Goal: Find specific page/section: Find specific page/section

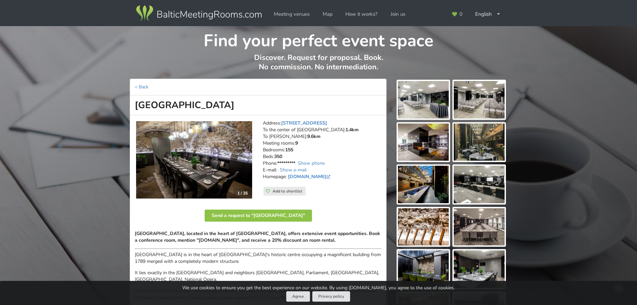
scroll to position [33, 0]
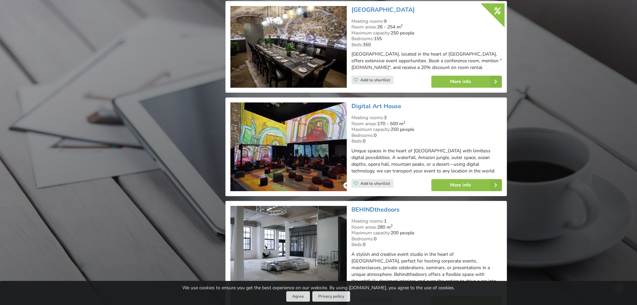
scroll to position [796, 0]
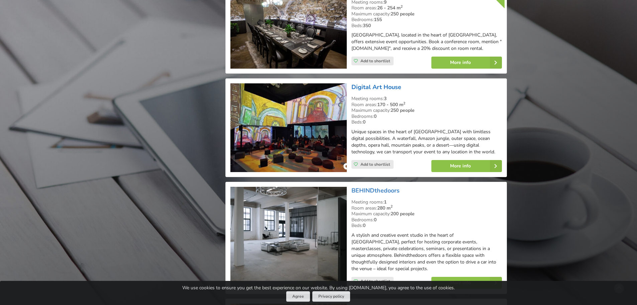
click at [371, 86] on link "Digital Art House" at bounding box center [376, 87] width 50 height 8
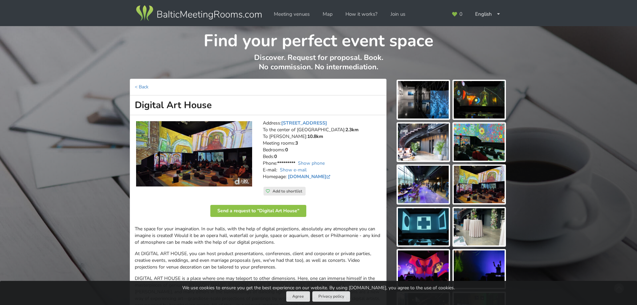
click at [203, 173] on img at bounding box center [194, 153] width 116 height 65
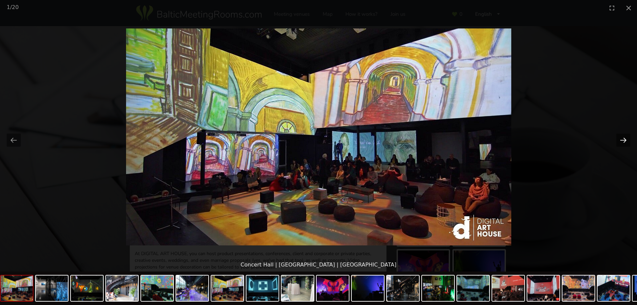
click at [625, 139] on button "Next slide" at bounding box center [623, 139] width 14 height 13
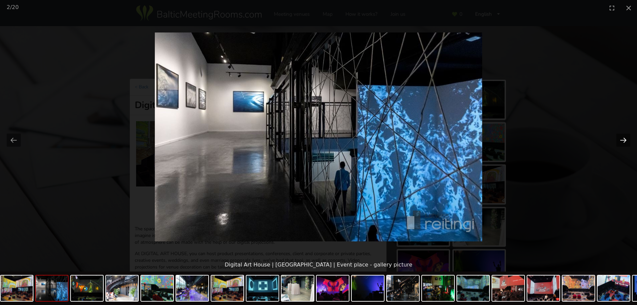
click at [625, 139] on button "Next slide" at bounding box center [623, 139] width 14 height 13
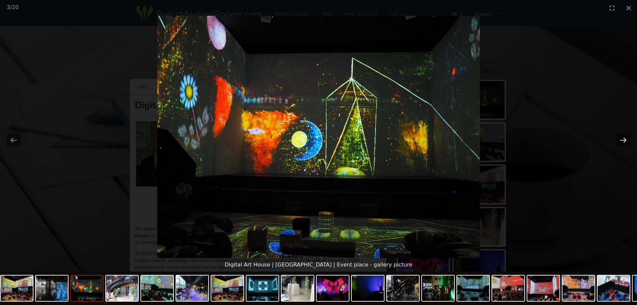
click at [625, 139] on button "Next slide" at bounding box center [623, 139] width 14 height 13
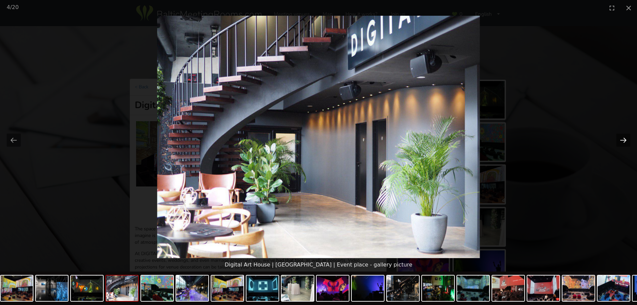
click at [625, 139] on button "Next slide" at bounding box center [623, 139] width 14 height 13
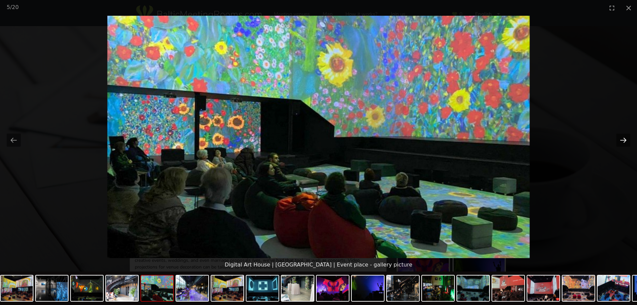
drag, startPoint x: 625, startPoint y: 139, endPoint x: 630, endPoint y: 147, distance: 9.6
click at [625, 140] on button "Next slide" at bounding box center [623, 139] width 14 height 13
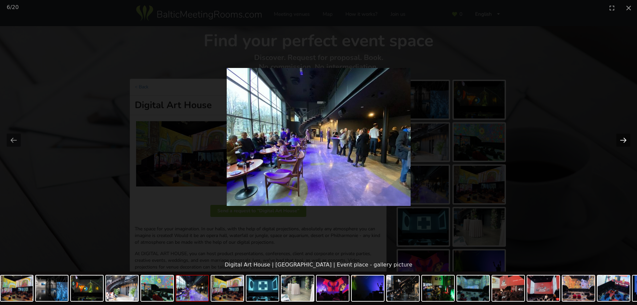
click at [621, 140] on button "Next slide" at bounding box center [623, 139] width 14 height 13
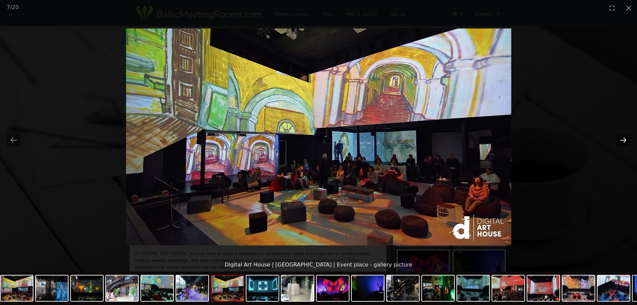
click at [621, 140] on button "Next slide" at bounding box center [623, 139] width 14 height 13
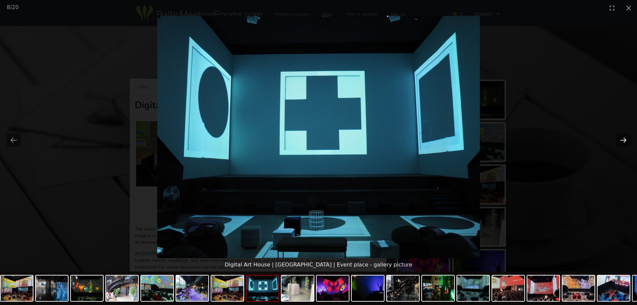
click at [621, 140] on button "Next slide" at bounding box center [623, 139] width 14 height 13
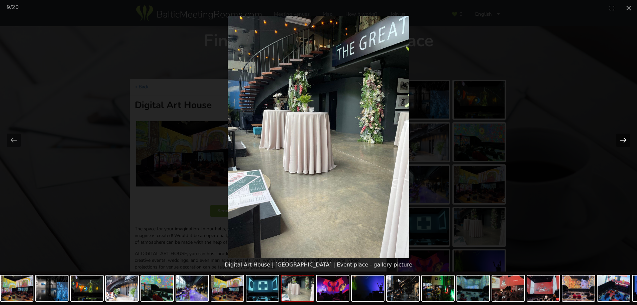
click at [621, 140] on button "Next slide" at bounding box center [623, 139] width 14 height 13
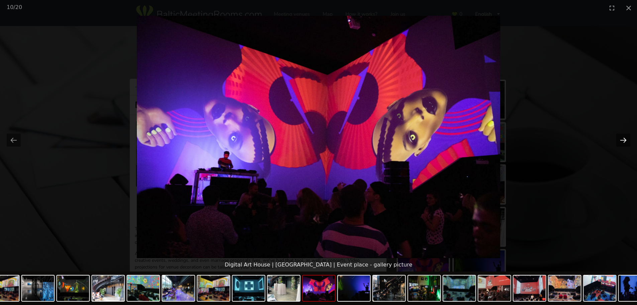
click at [621, 140] on button "Next slide" at bounding box center [623, 139] width 14 height 13
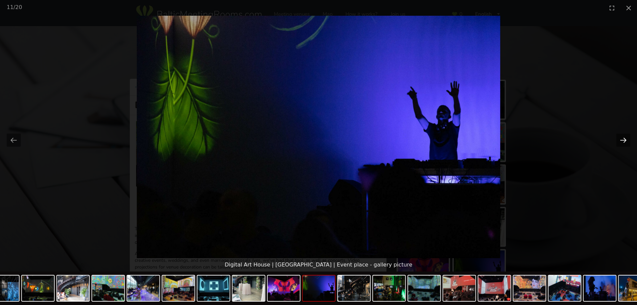
click at [621, 140] on button "Next slide" at bounding box center [623, 139] width 14 height 13
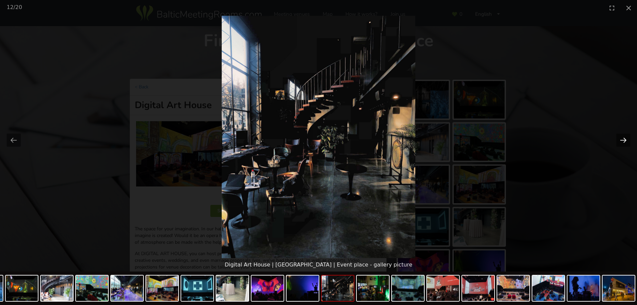
click at [621, 140] on button "Next slide" at bounding box center [623, 139] width 14 height 13
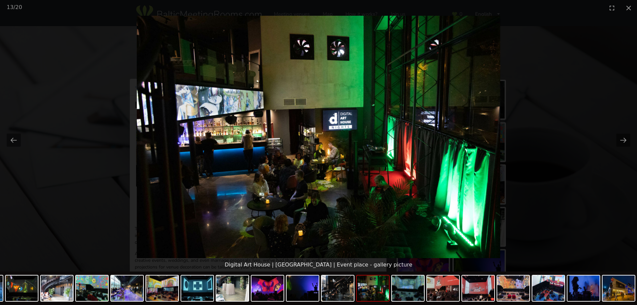
click at [540, 41] on picture at bounding box center [318, 137] width 637 height 242
click at [626, 9] on button "Close gallery" at bounding box center [628, 8] width 17 height 16
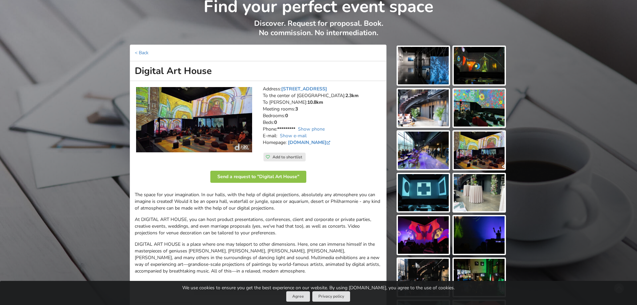
scroll to position [33, 0]
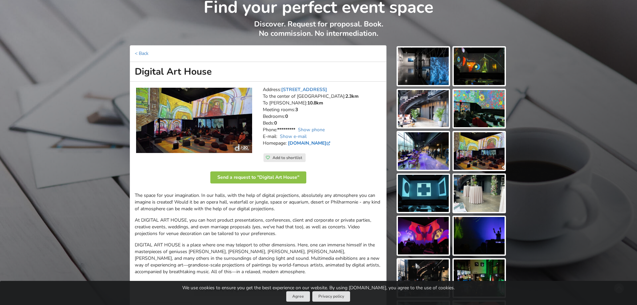
click at [308, 141] on link "digitalarthouse.eu" at bounding box center [310, 143] width 44 height 6
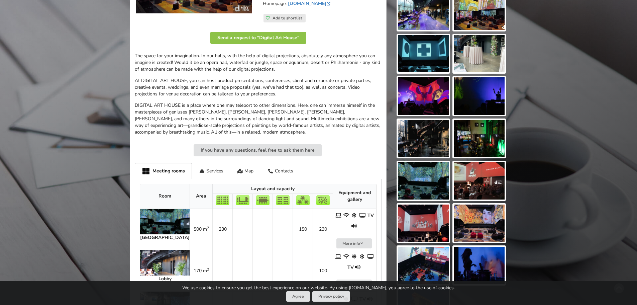
scroll to position [234, 0]
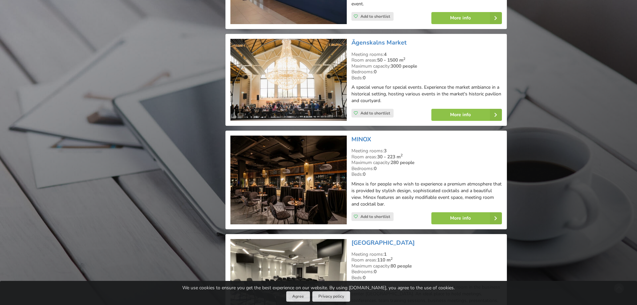
scroll to position [1432, 0]
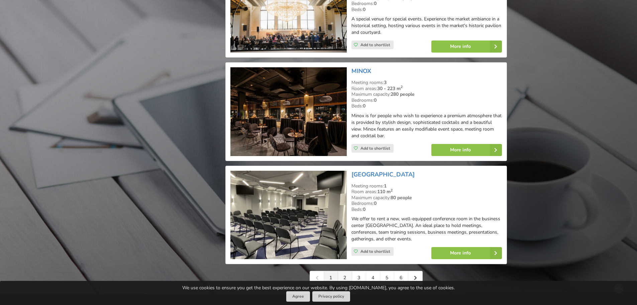
click at [345, 271] on link "2" at bounding box center [345, 277] width 14 height 13
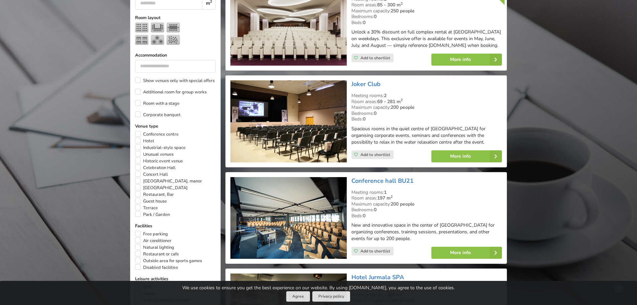
scroll to position [334, 0]
